Goal: Find specific page/section: Find specific page/section

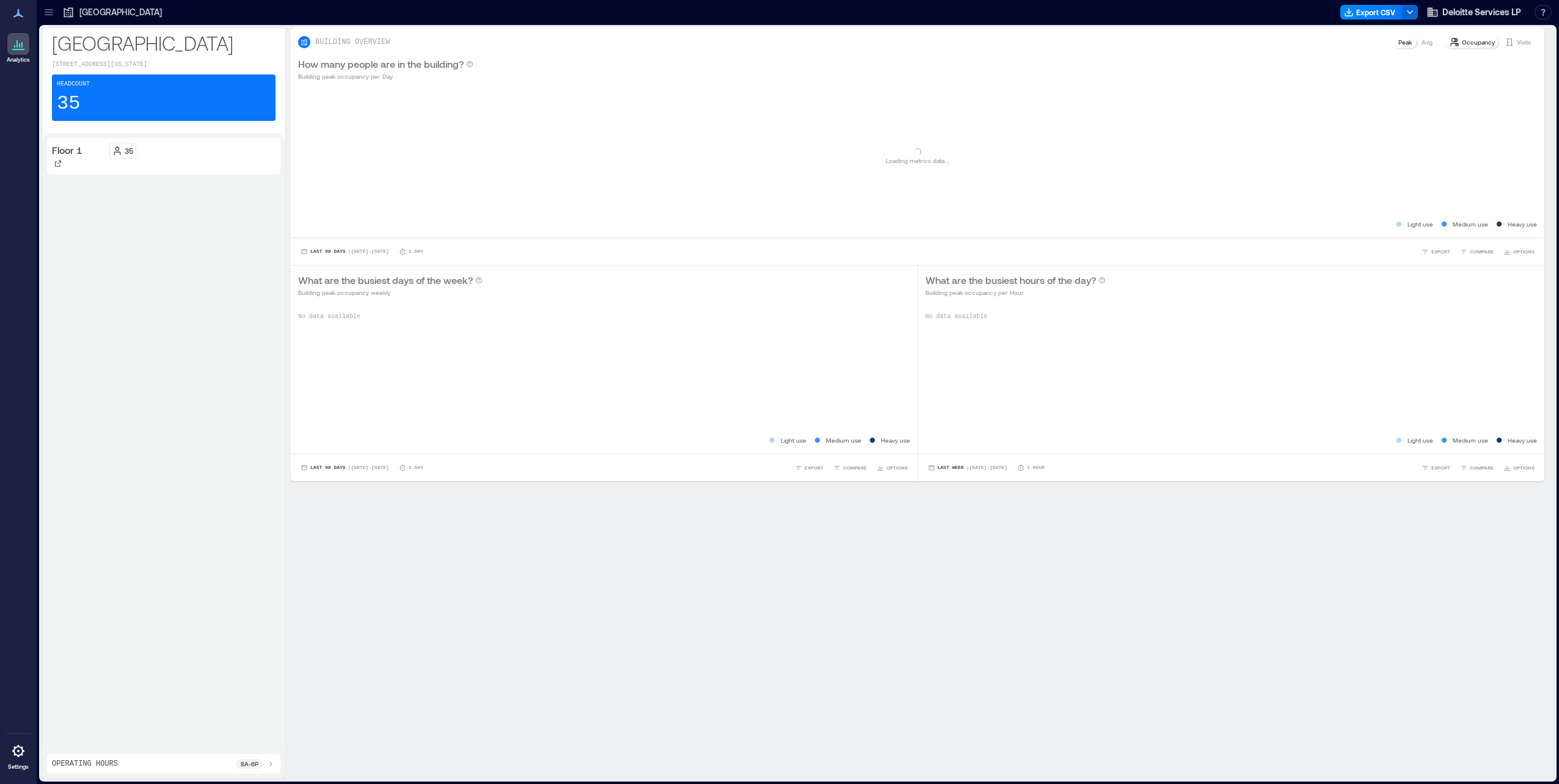
click at [105, 13] on p "[GEOGRAPHIC_DATA]" at bounding box center [120, 12] width 82 height 12
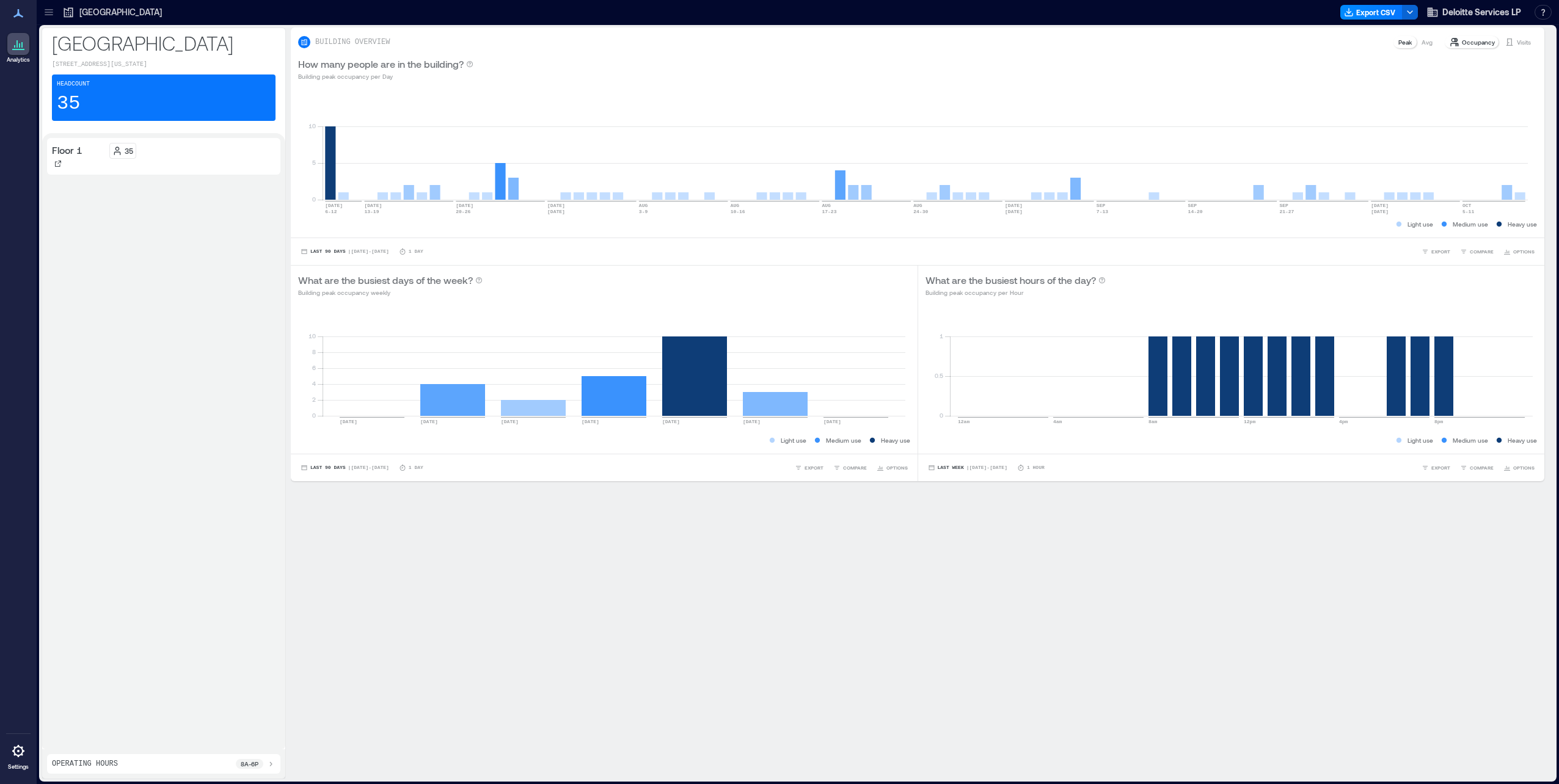
click at [56, 10] on div at bounding box center [48, 12] width 20 height 20
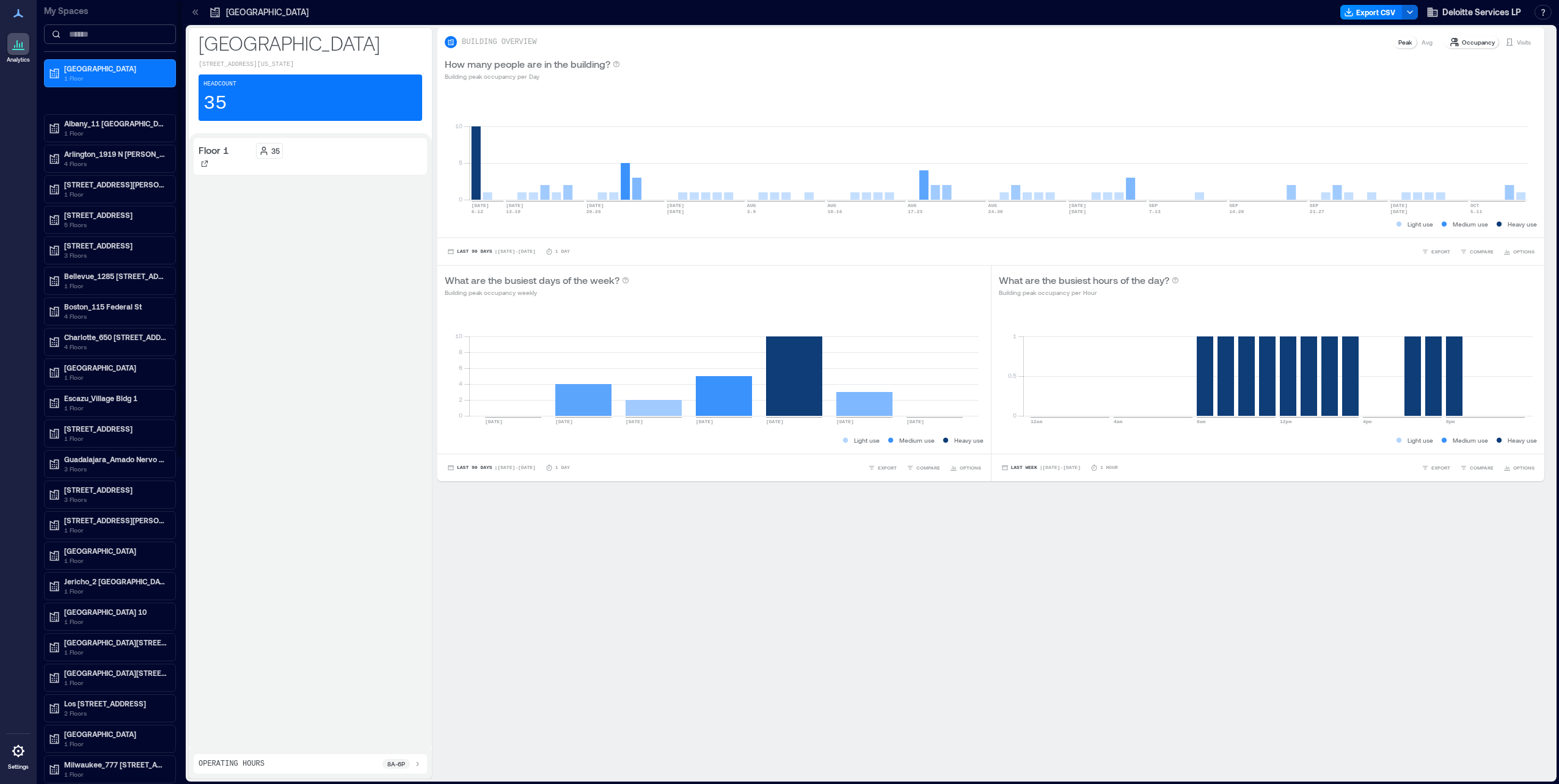
click at [73, 32] on input at bounding box center [110, 34] width 132 height 20
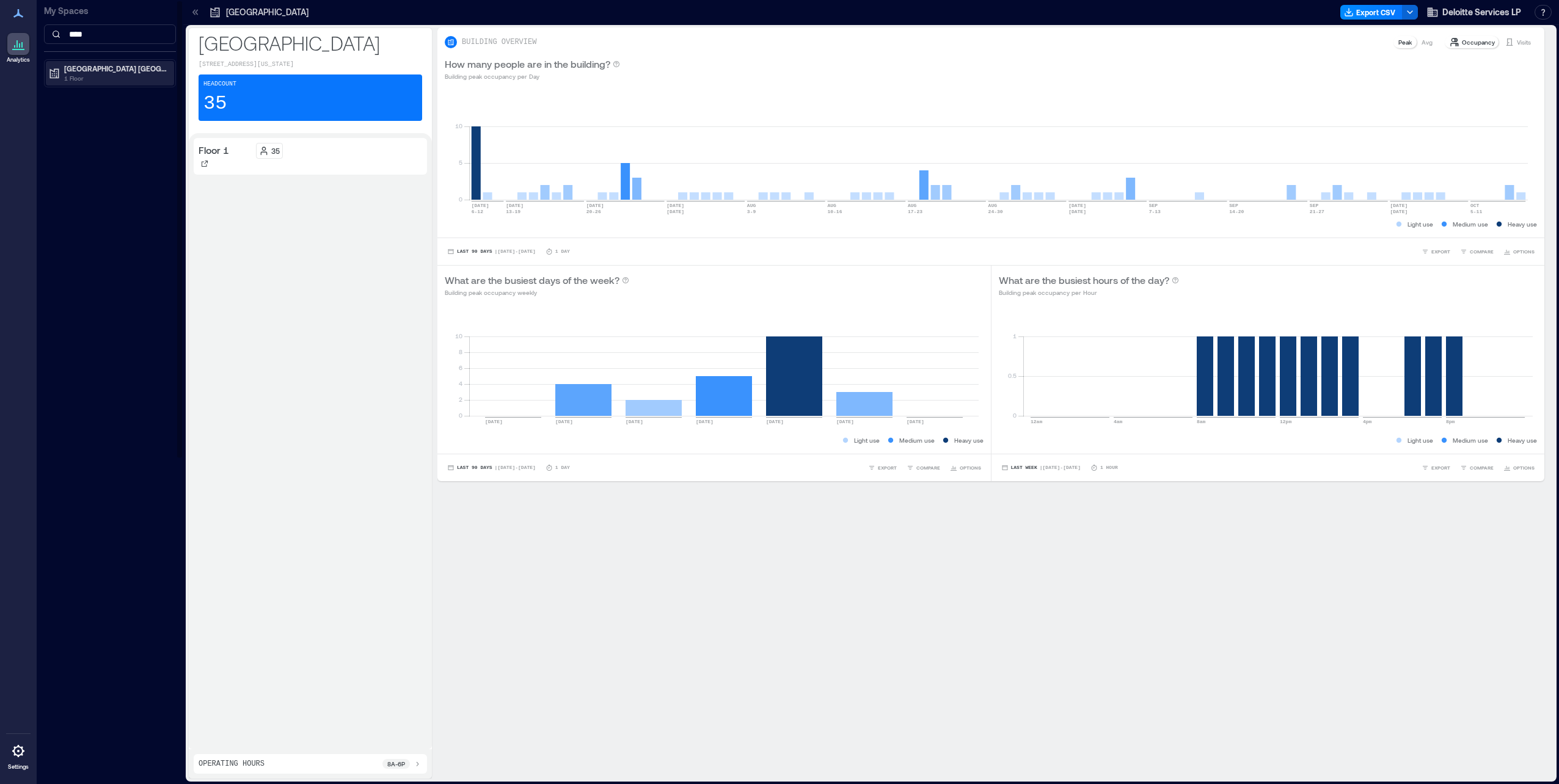
type input "****"
click at [112, 71] on p "[GEOGRAPHIC_DATA] [GEOGRAPHIC_DATA]" at bounding box center [115, 68] width 103 height 10
click at [108, 93] on p "Building Analytics" at bounding box center [93, 94] width 60 height 10
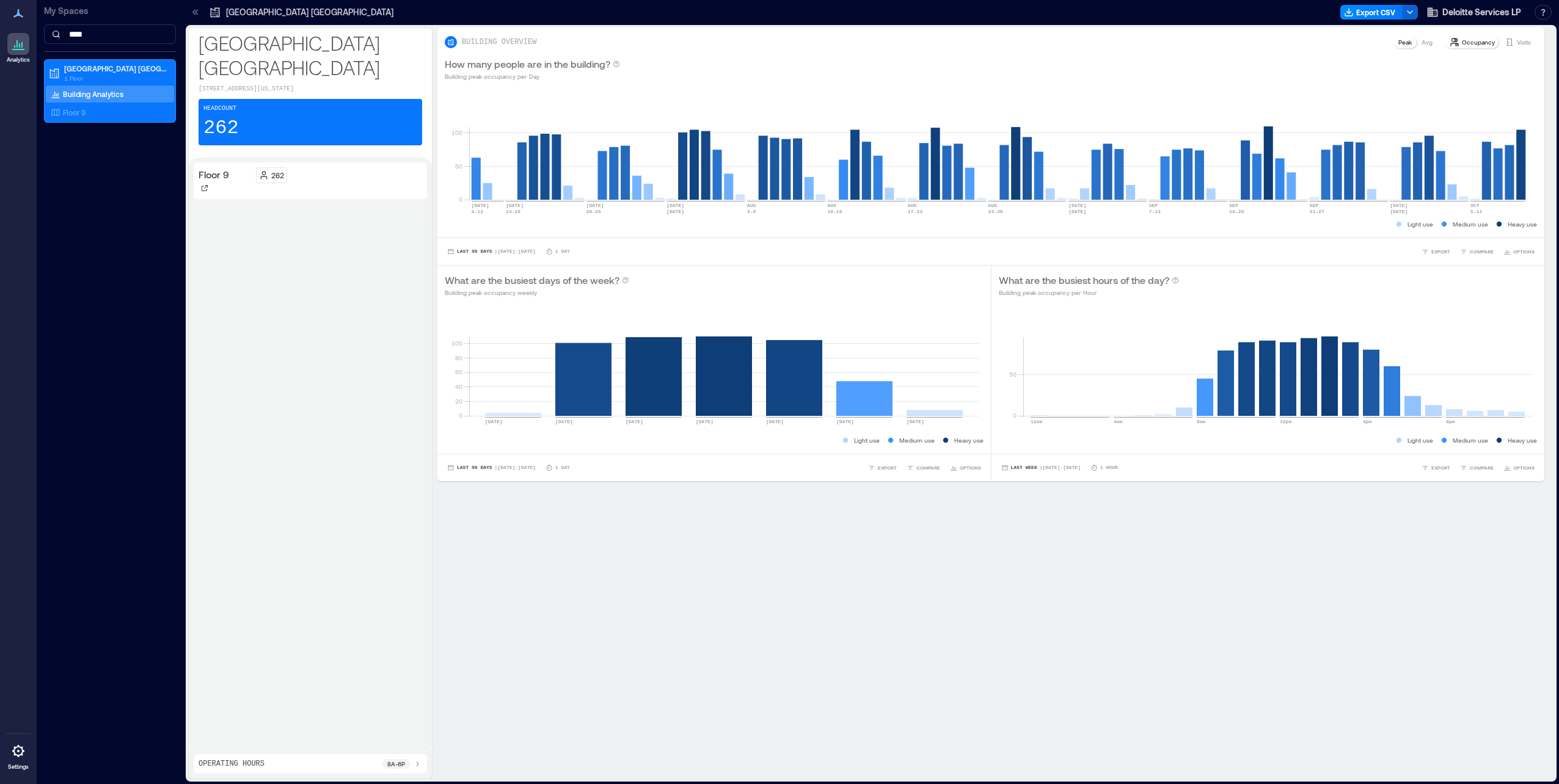
click at [1421, 43] on p "Avg" at bounding box center [1426, 42] width 11 height 10
